Goal: Navigation & Orientation: Find specific page/section

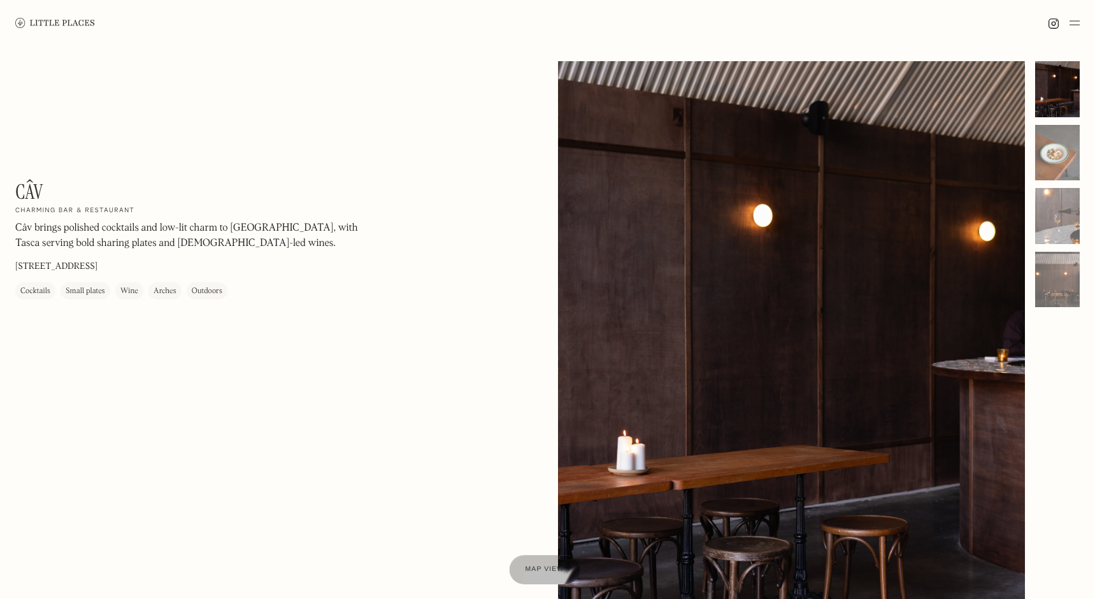
click at [566, 568] on div at bounding box center [544, 569] width 71 height 29
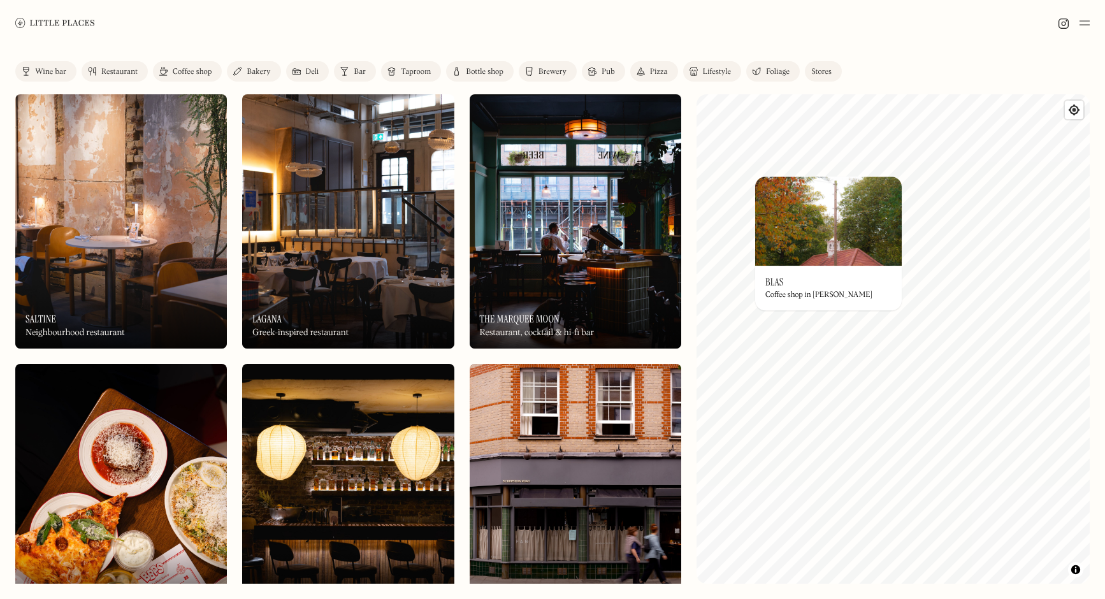
click at [821, 264] on img at bounding box center [828, 220] width 147 height 89
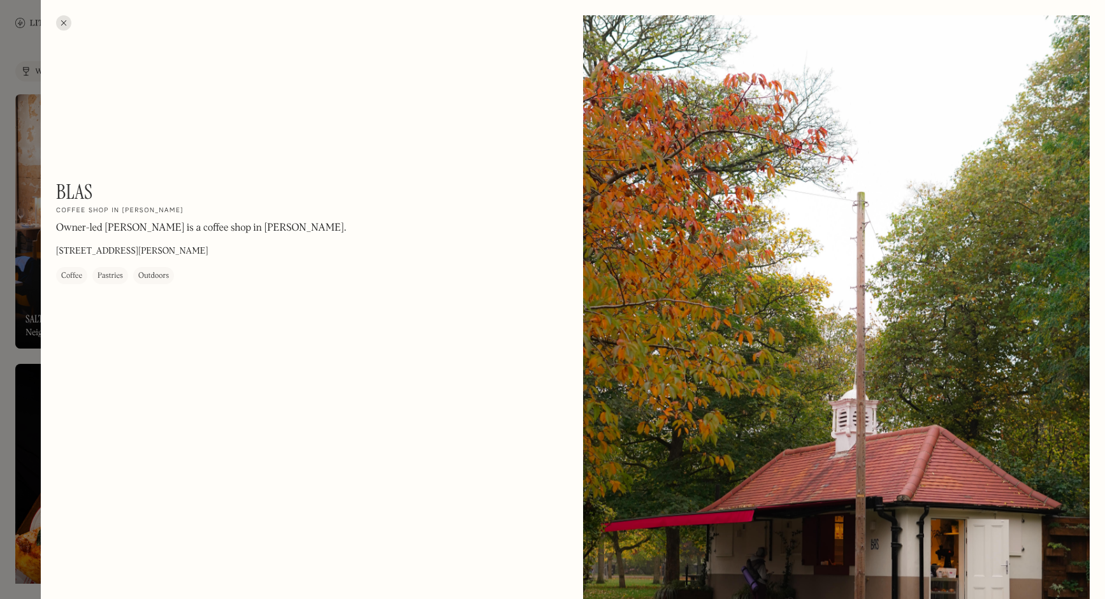
click at [64, 27] on div at bounding box center [63, 22] width 15 height 15
